Goal: Information Seeking & Learning: Learn about a topic

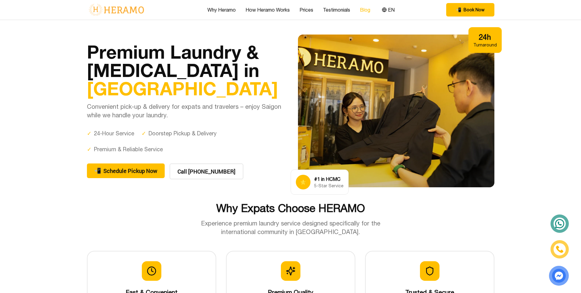
click at [388, 9] on button "EN" at bounding box center [388, 10] width 16 height 8
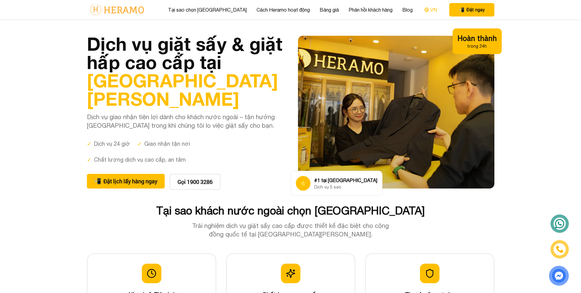
click at [424, 11] on icon at bounding box center [426, 9] width 5 height 5
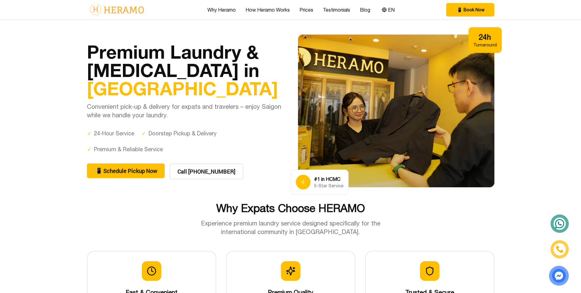
drag, startPoint x: 311, startPoint y: 6, endPoint x: 281, endPoint y: 25, distance: 35.4
click at [310, 6] on div "Why Heramo How Heramo Works Prices Testimonials Blog EN" at bounding box center [301, 10] width 189 height 8
click at [303, 11] on link "Prices" at bounding box center [307, 9] width 14 height 7
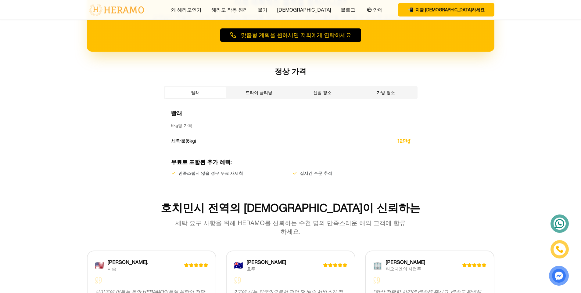
scroll to position [986, 0]
click at [265, 86] on div "빨래 드라이 클리닝 신발 청소 가방 청소" at bounding box center [291, 91] width 254 height 13
click at [263, 91] on font "드라이 클리닝" at bounding box center [259, 92] width 27 height 5
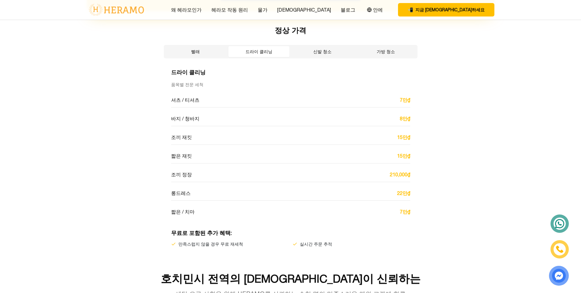
scroll to position [1027, 0]
click at [187, 49] on button "빨래" at bounding box center [195, 51] width 61 height 11
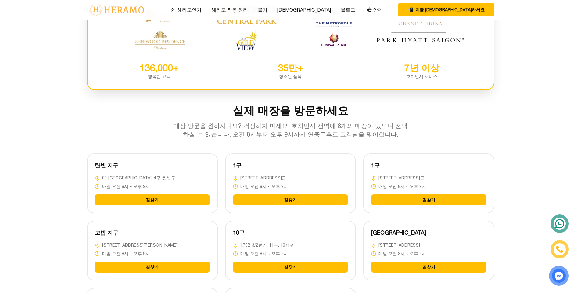
scroll to position [1413, 0]
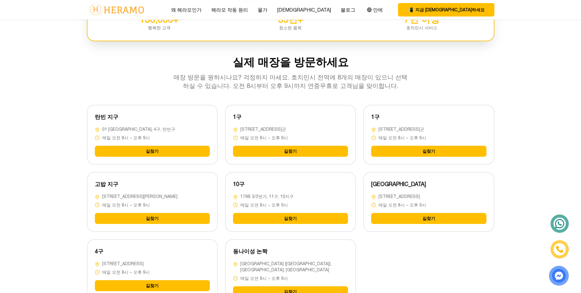
click at [383, 194] on font "15A Duong So 2 Street, Ward An Khanh, Thu Duc District" at bounding box center [399, 196] width 41 height 5
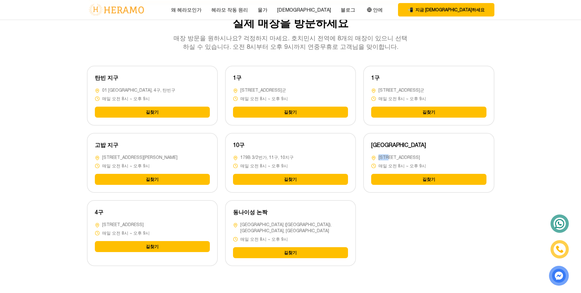
scroll to position [1474, 0]
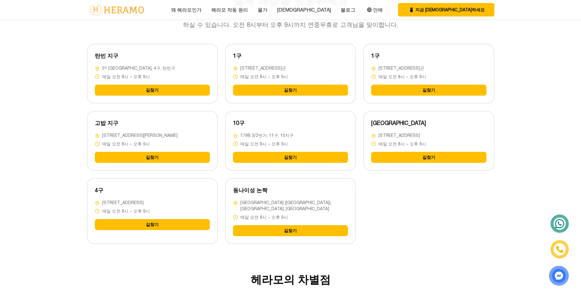
drag, startPoint x: 399, startPoint y: 233, endPoint x: 406, endPoint y: 228, distance: 8.6
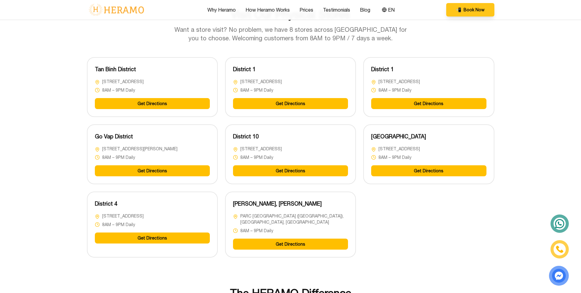
scroll to position [1504, 0]
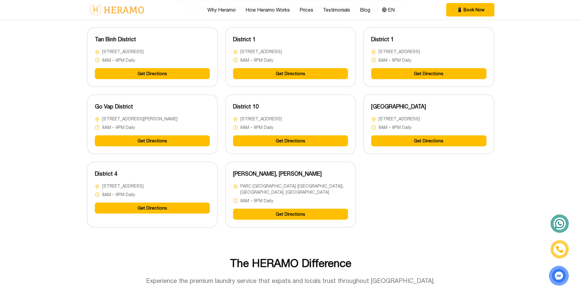
click at [382, 122] on span "15A Duong So 2 Street, Ward An Khanh, Thu Duc District" at bounding box center [399, 119] width 41 height 6
click at [383, 122] on span "15A Duong So 2 Street, Ward An Khanh, Thu Duc District" at bounding box center [399, 119] width 41 height 6
copy div "15A Duong So 2 Street, Ward An Khanh, Thu Duc District"
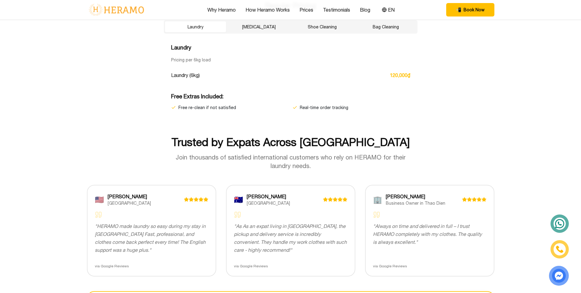
scroll to position [1016, 0]
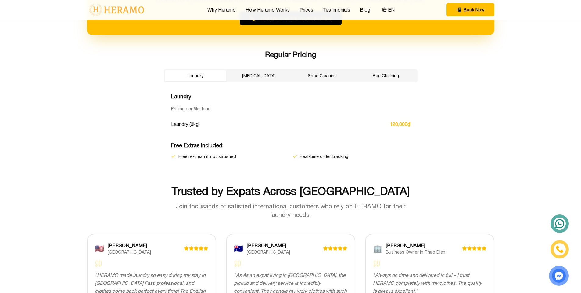
click at [115, 7] on img at bounding box center [116, 9] width 59 height 13
